Goal: Information Seeking & Learning: Find specific fact

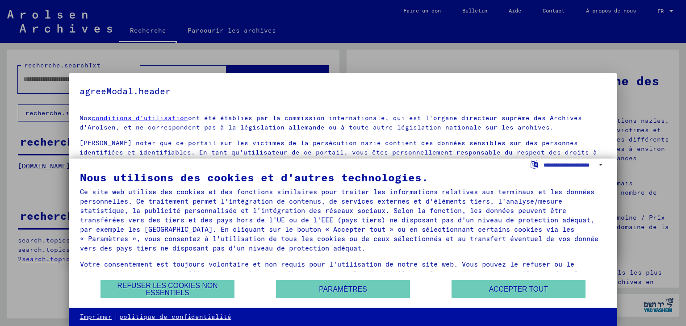
click at [37, 76] on div at bounding box center [343, 163] width 686 height 326
click at [515, 286] on font "Accepter tout" at bounding box center [518, 289] width 59 height 8
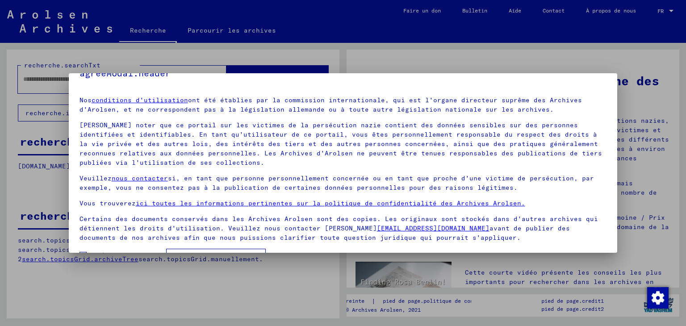
scroll to position [41, 0]
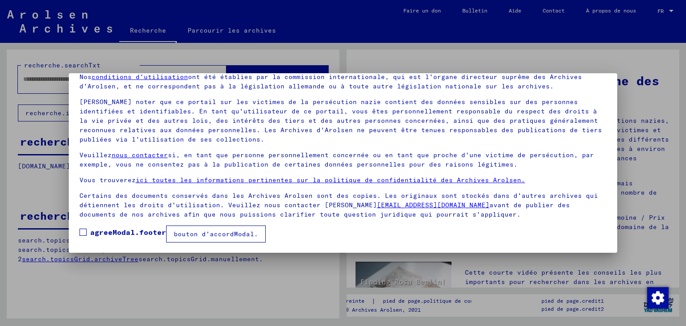
click at [211, 233] on font "bouton d'accordModal." at bounding box center [216, 234] width 84 height 8
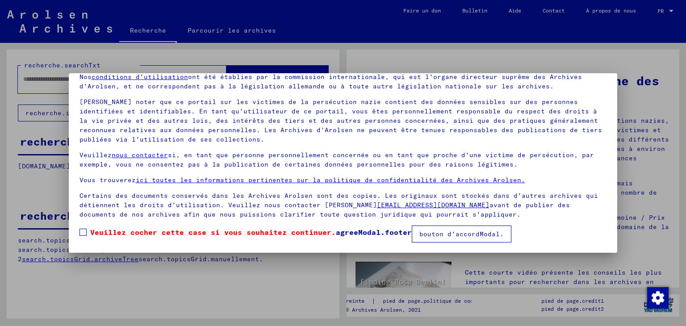
click at [456, 235] on font "bouton d'accordModal." at bounding box center [461, 234] width 84 height 8
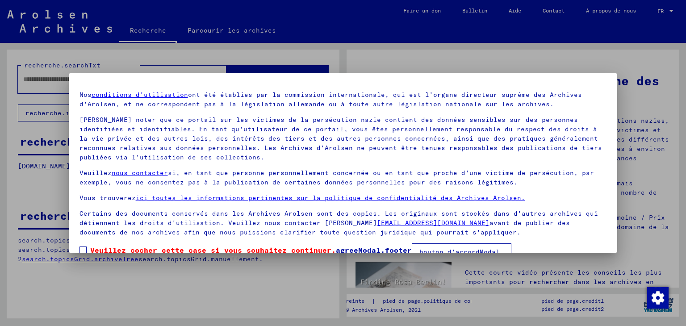
scroll to position [0, 0]
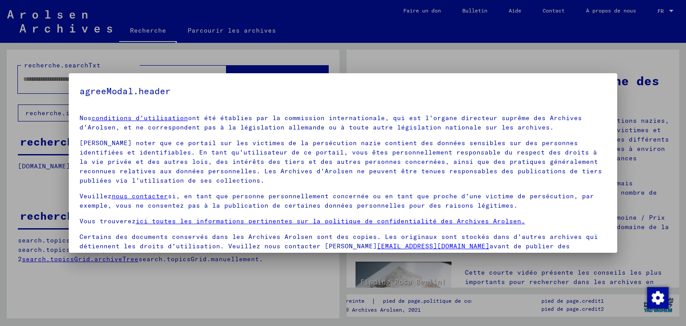
click at [34, 79] on div at bounding box center [343, 163] width 686 height 326
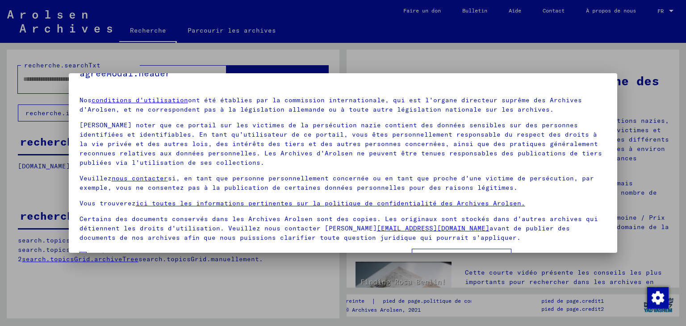
scroll to position [41, 0]
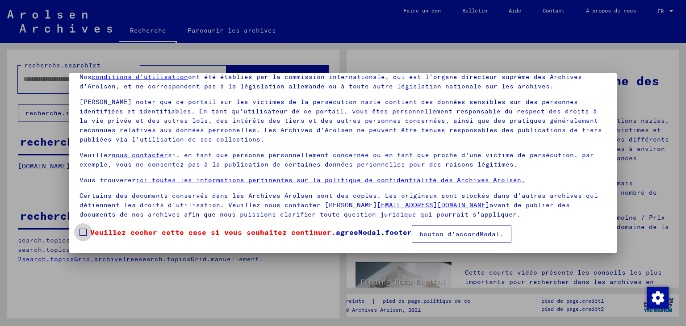
click at [83, 232] on span at bounding box center [83, 232] width 7 height 7
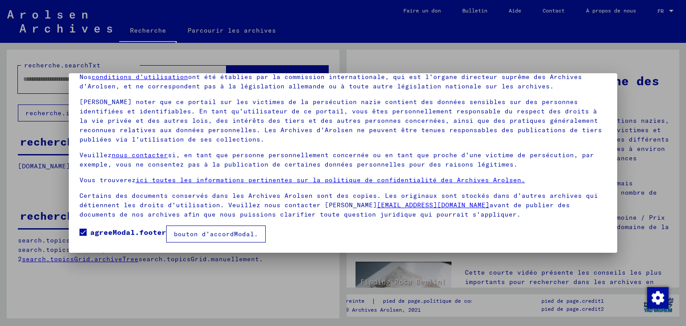
click at [222, 232] on font "bouton d'accordModal." at bounding box center [216, 234] width 84 height 8
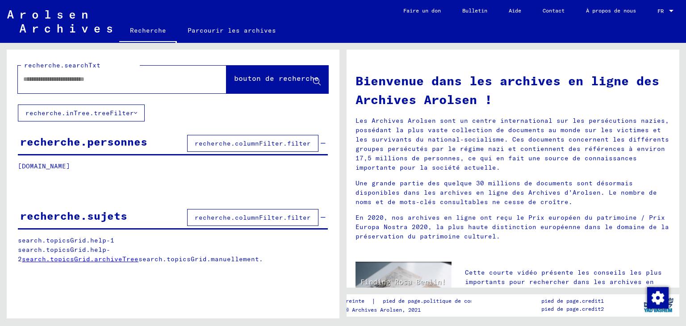
click at [61, 85] on div at bounding box center [109, 79] width 182 height 20
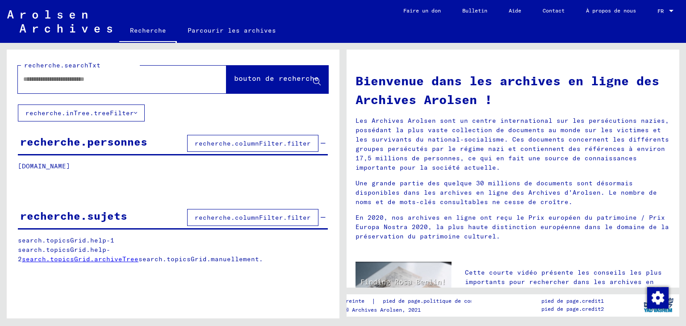
click at [61, 85] on div at bounding box center [109, 79] width 182 height 20
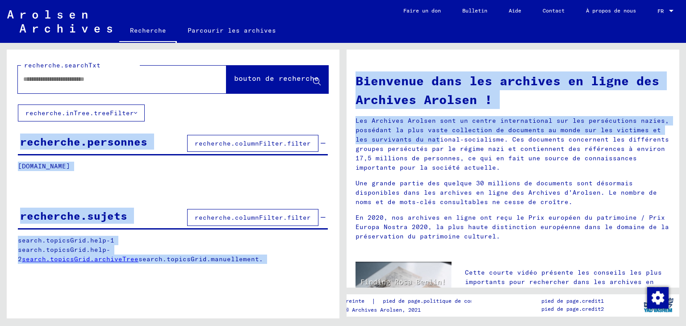
drag, startPoint x: 61, startPoint y: 85, endPoint x: 377, endPoint y: 138, distance: 320.6
click at [377, 43] on div "recherche.searchTxt bouton de recherche recherche.inTree.treeFilter recherche.p…" at bounding box center [343, 43] width 686 height 0
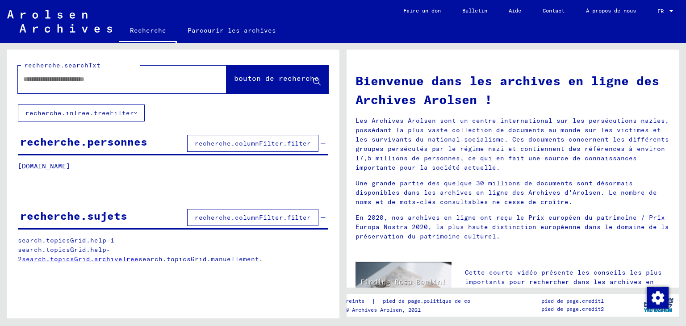
click at [36, 77] on input "text" at bounding box center [111, 79] width 176 height 9
type input "**********"
click at [272, 78] on font "bouton de recherche" at bounding box center [276, 78] width 85 height 9
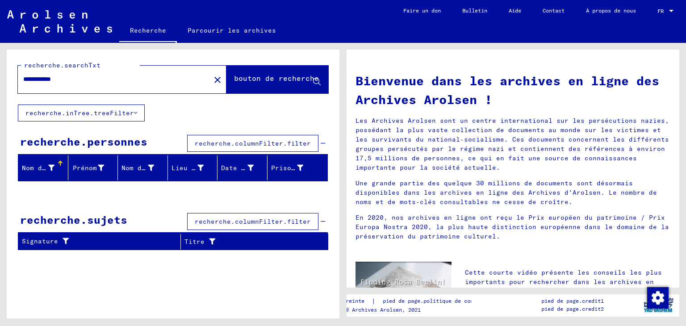
click at [46, 161] on div "Nom de famille" at bounding box center [45, 168] width 46 height 14
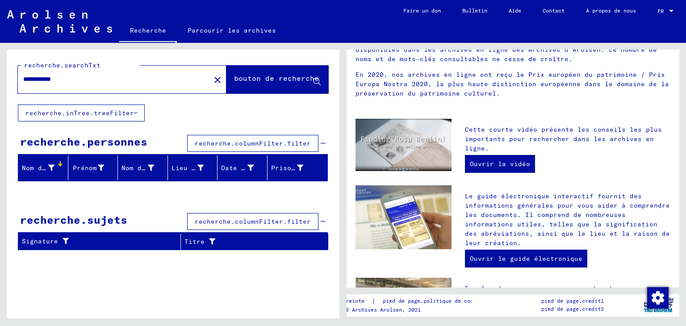
scroll to position [161, 0]
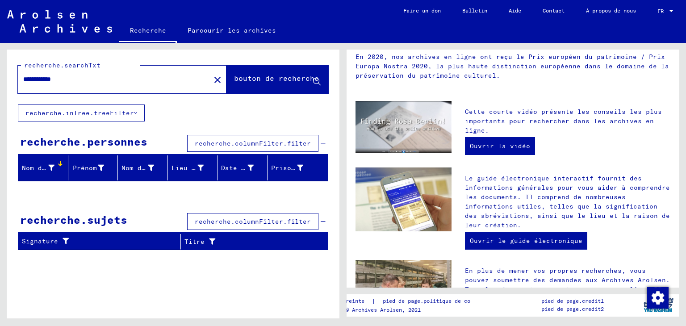
click at [55, 167] on div "Nom de famille" at bounding box center [39, 167] width 35 height 9
click at [37, 165] on font "Nom de famille" at bounding box center [50, 168] width 56 height 8
drag, startPoint x: 37, startPoint y: 165, endPoint x: 93, endPoint y: 165, distance: 55.8
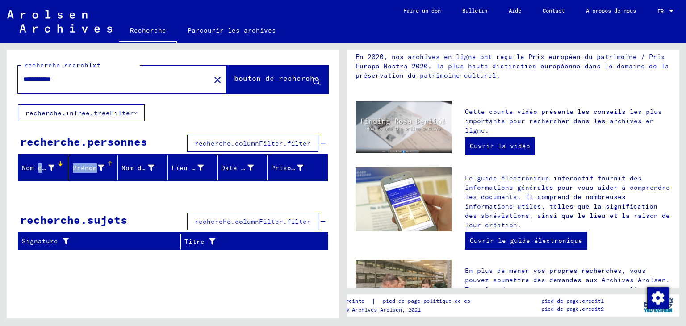
click at [93, 165] on mat-header-row "Nom de famille [PERSON_NAME] de jeune fille [PERSON_NAME] de naissance Date de …" at bounding box center [172, 168] width 309 height 25
click at [93, 165] on font "Prénom" at bounding box center [85, 168] width 24 height 8
click at [141, 165] on font "Nom de jeune fille" at bounding box center [157, 168] width 72 height 8
click at [187, 168] on font "Lieu de naissance" at bounding box center [206, 168] width 68 height 8
click at [264, 142] on font "recherche.columnFilter.filter" at bounding box center [253, 143] width 116 height 8
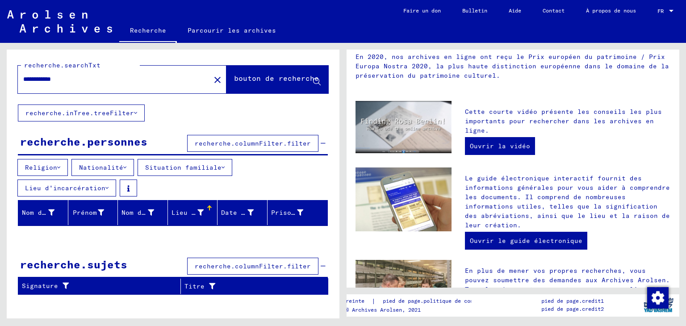
click at [316, 80] on icon at bounding box center [317, 82] width 8 height 8
click at [107, 73] on div "**********" at bounding box center [109, 79] width 182 height 20
click at [212, 78] on mat-icon "close" at bounding box center [217, 80] width 11 height 11
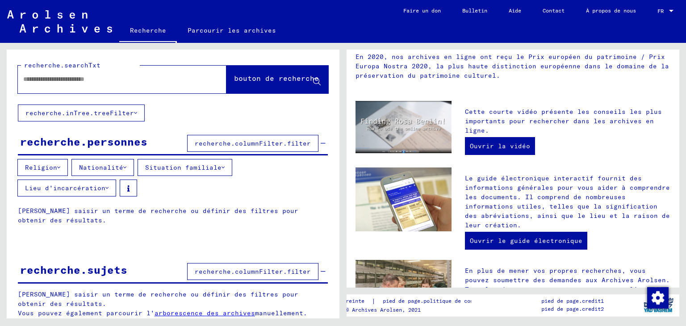
click at [52, 168] on font "Religion" at bounding box center [41, 167] width 32 height 8
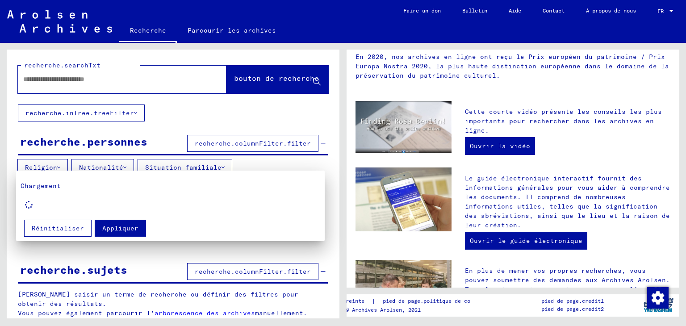
click at [227, 29] on div at bounding box center [343, 163] width 686 height 326
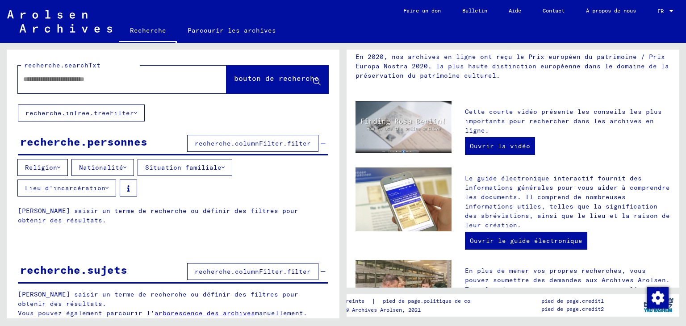
click at [29, 79] on input "text" at bounding box center [111, 79] width 176 height 9
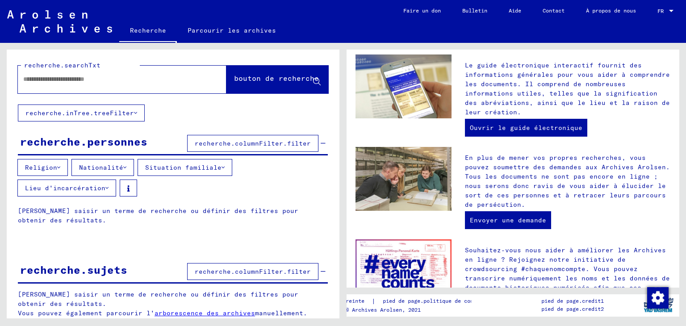
scroll to position [2, 0]
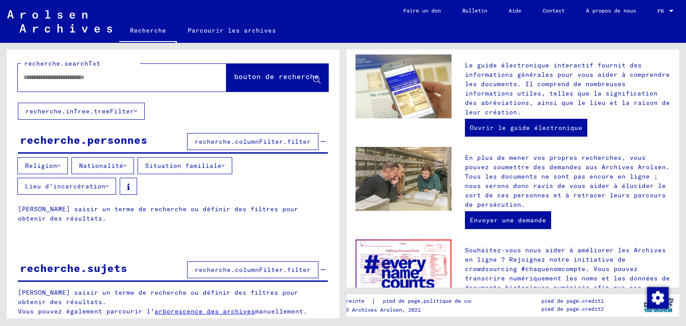
click at [24, 76] on input "text" at bounding box center [111, 77] width 176 height 9
click at [158, 31] on font "Recherche" at bounding box center [148, 30] width 36 height 8
